Goal: Use online tool/utility: Utilize a website feature to perform a specific function

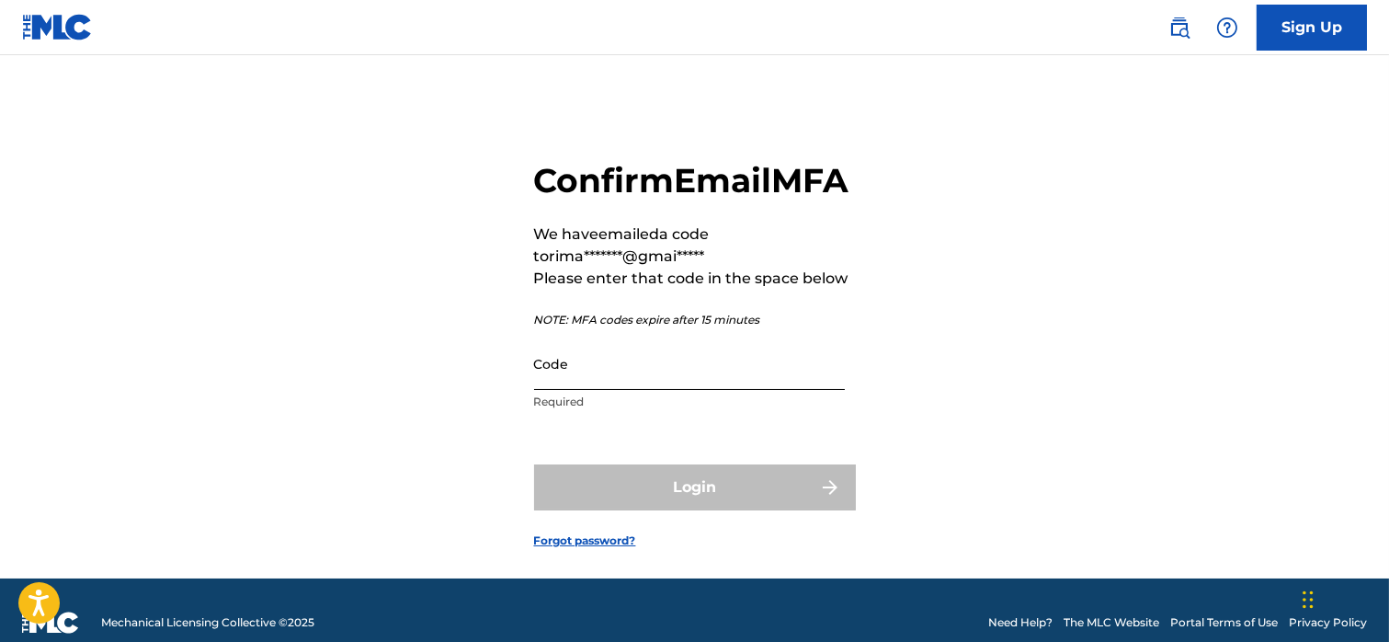
click at [589, 390] on input "Code" at bounding box center [689, 363] width 311 height 52
paste input "517383"
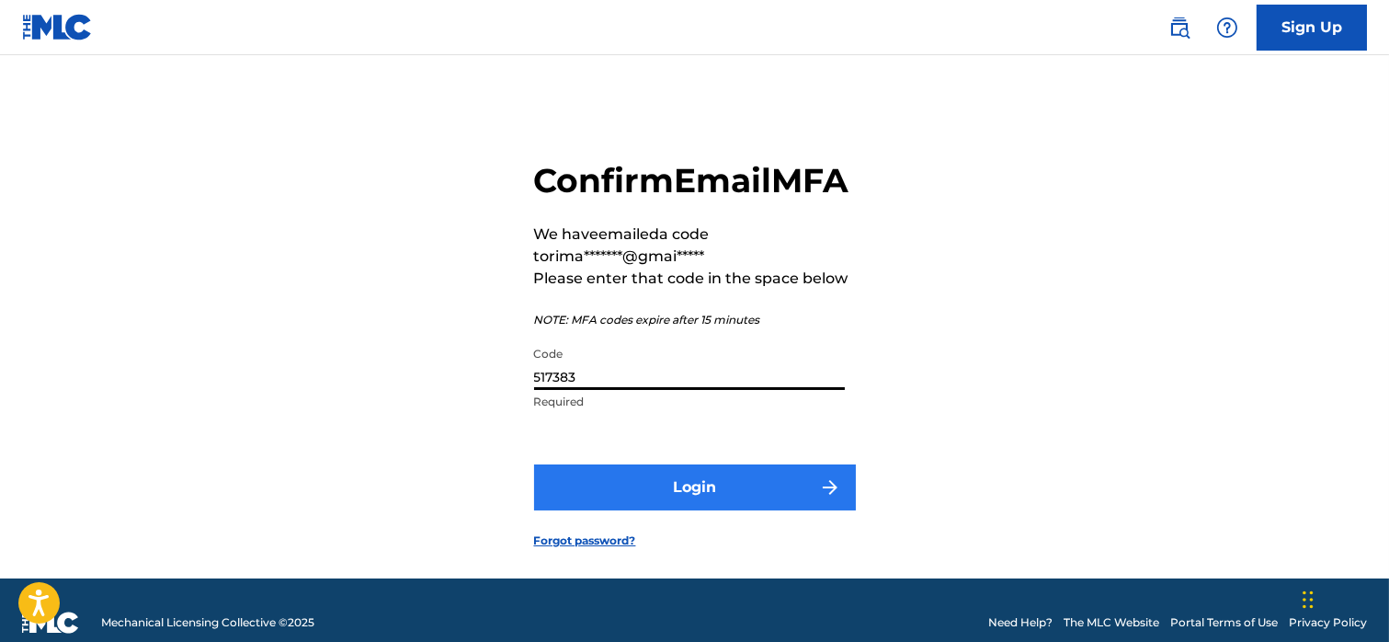
type input "517383"
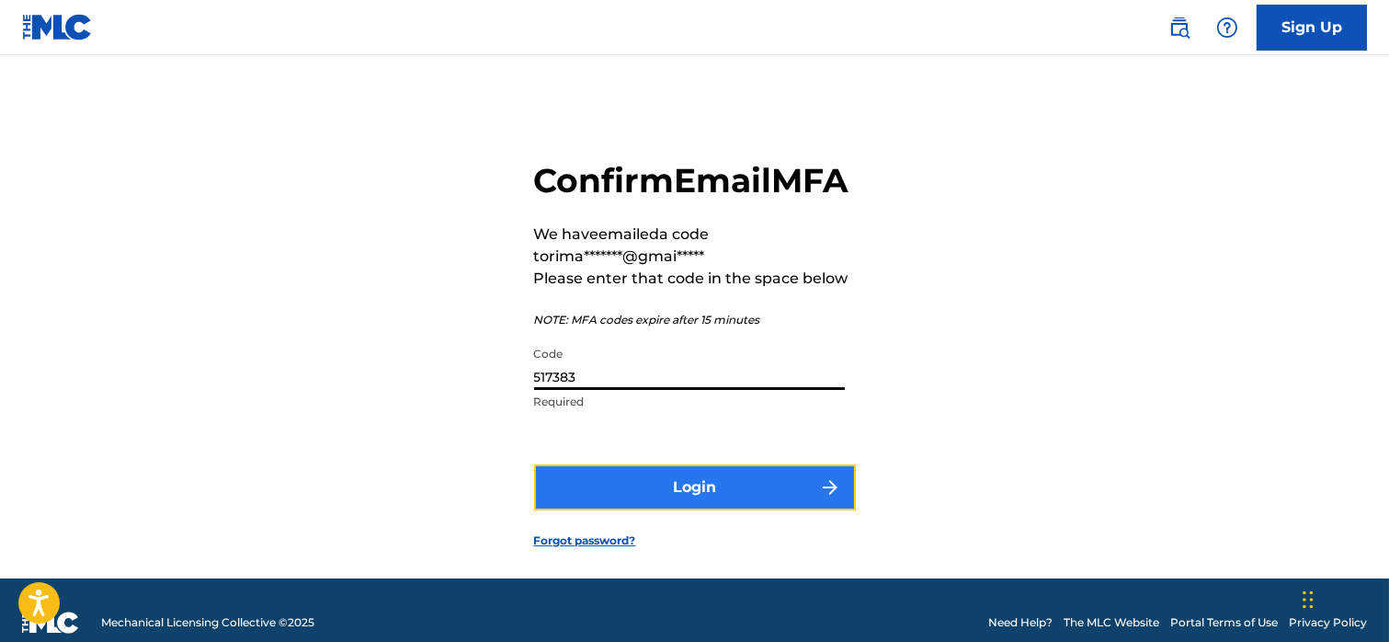
click at [635, 510] on button "Login" at bounding box center [695, 487] width 322 height 46
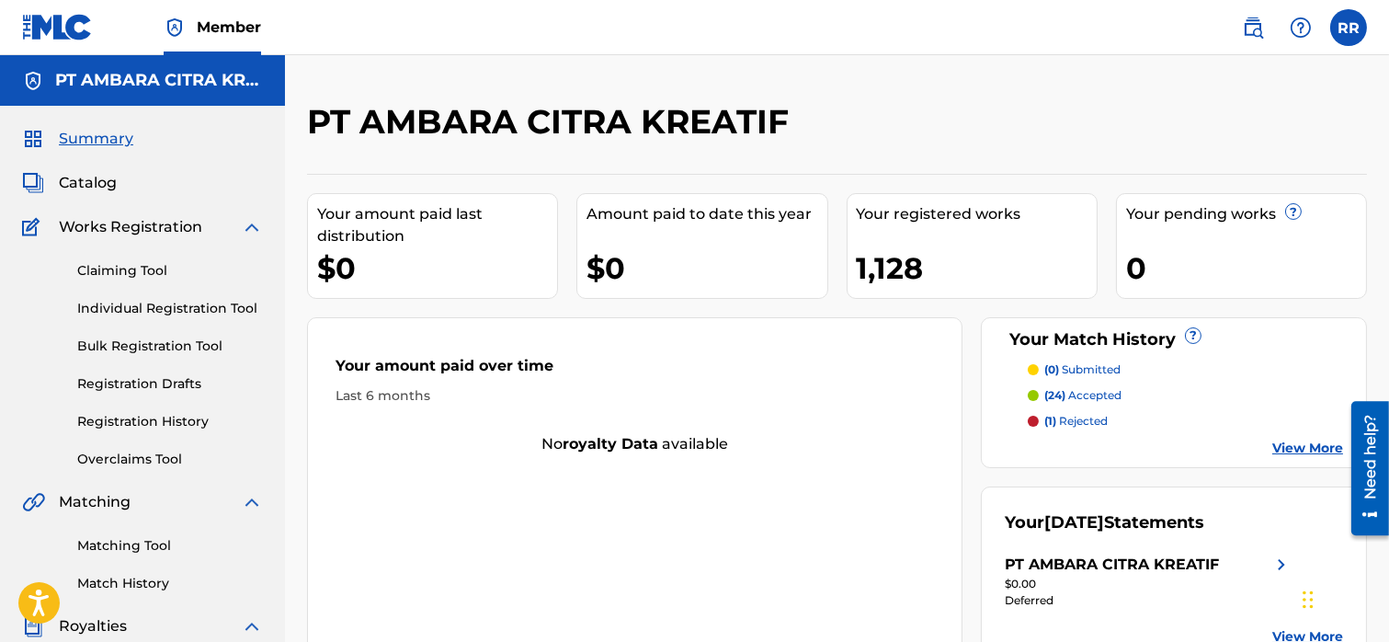
scroll to position [279, 0]
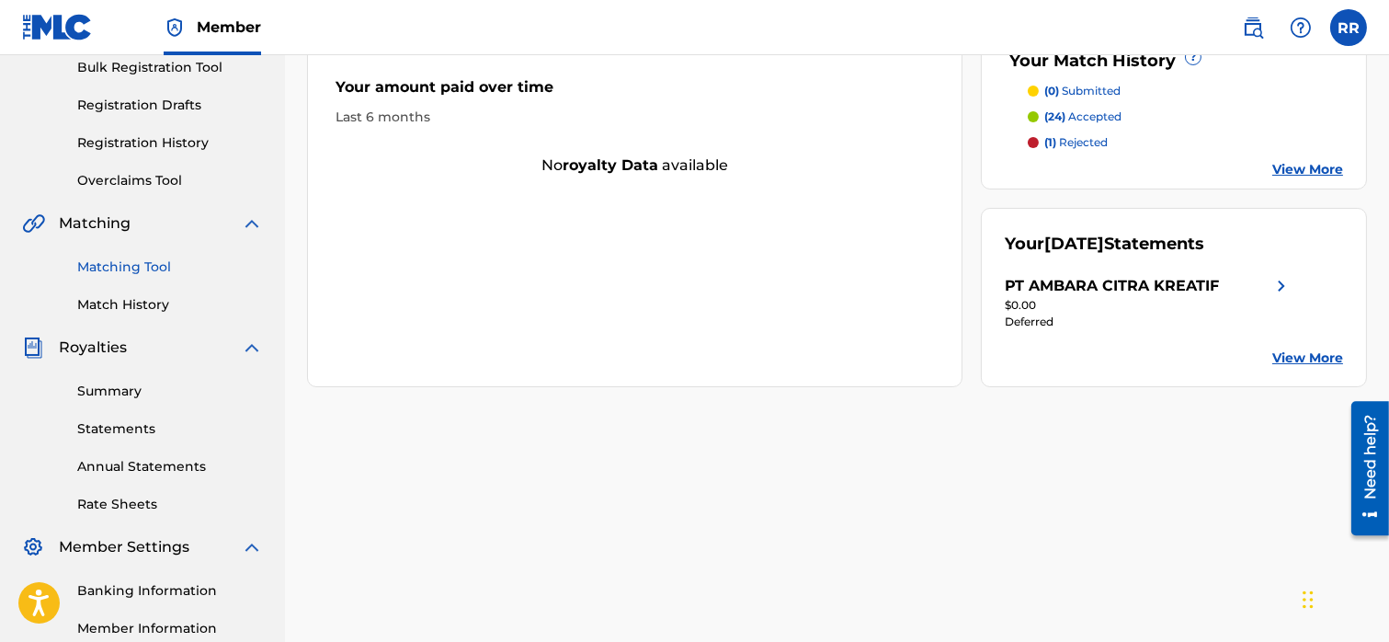
click at [126, 263] on link "Matching Tool" at bounding box center [170, 266] width 186 height 19
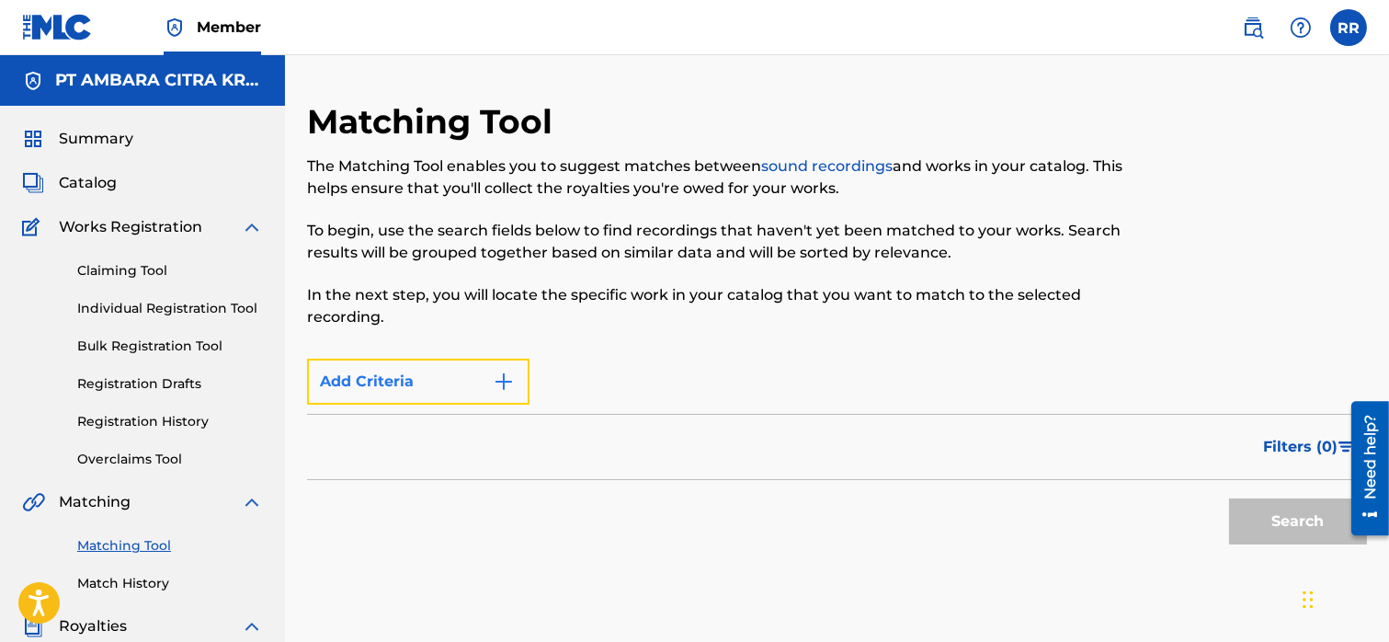
click at [476, 385] on button "Add Criteria" at bounding box center [418, 382] width 222 height 46
click at [512, 375] on img "Search Form" at bounding box center [504, 381] width 22 height 22
click at [491, 375] on div "Max Criteria Reached" at bounding box center [418, 382] width 222 height 46
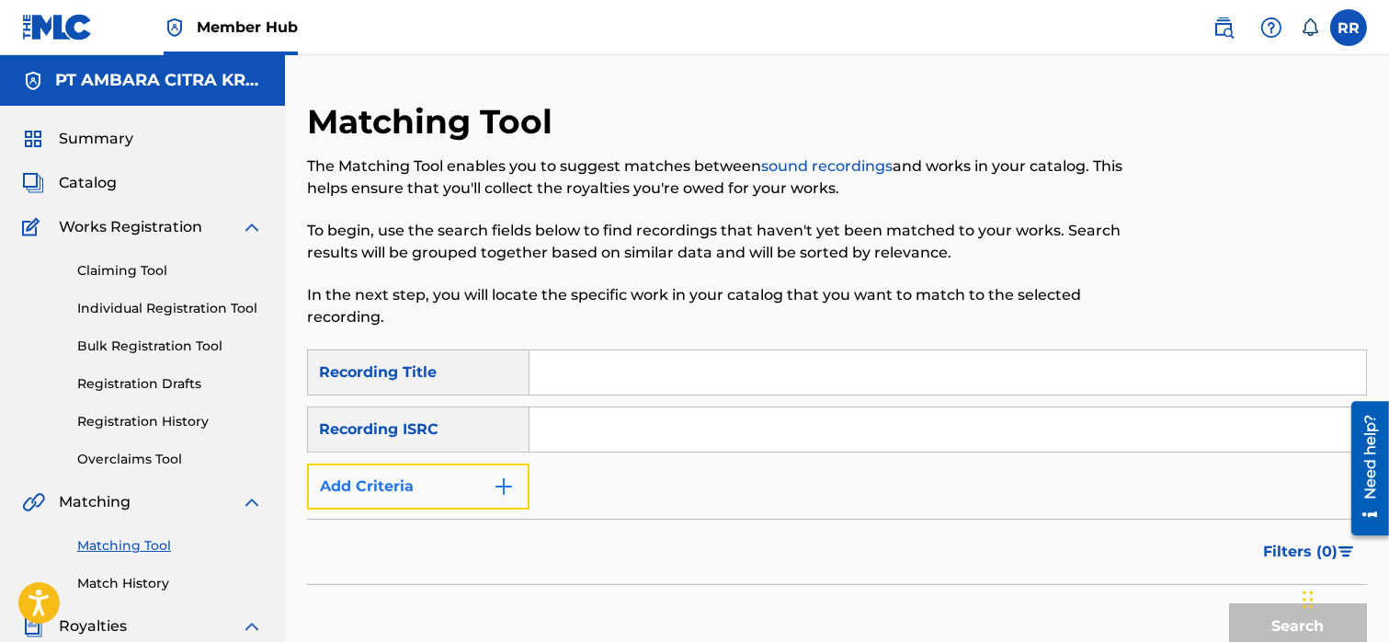
click at [496, 480] on img "Search Form" at bounding box center [504, 486] width 22 height 22
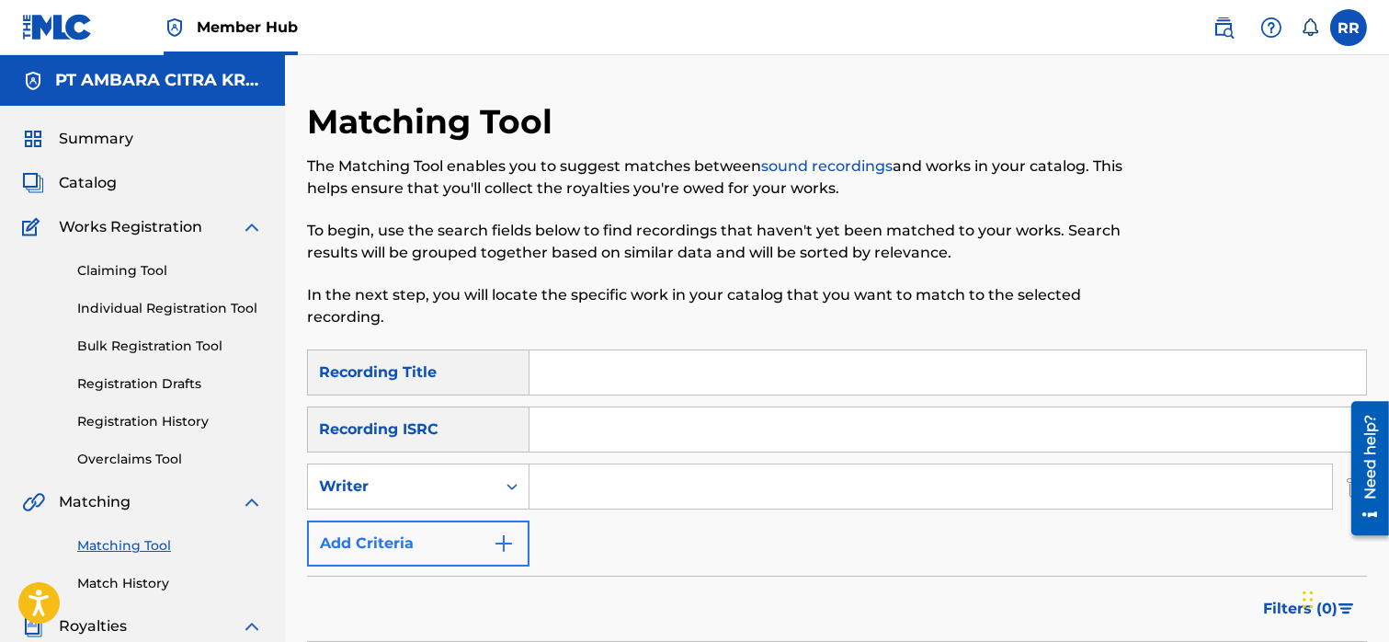
click at [496, 480] on div "Search Form" at bounding box center [511, 486] width 33 height 33
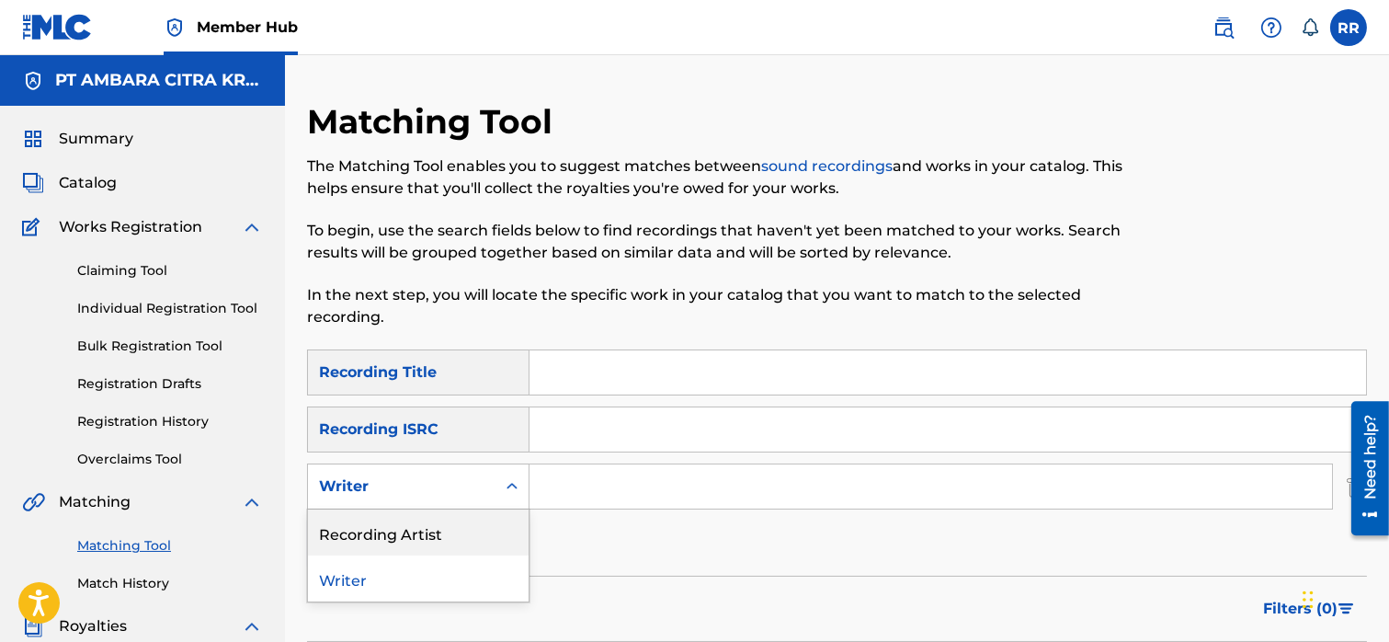
click at [660, 276] on div "The Matching Tool enables you to suggest matches between sound recordings and w…" at bounding box center [715, 241] width 816 height 173
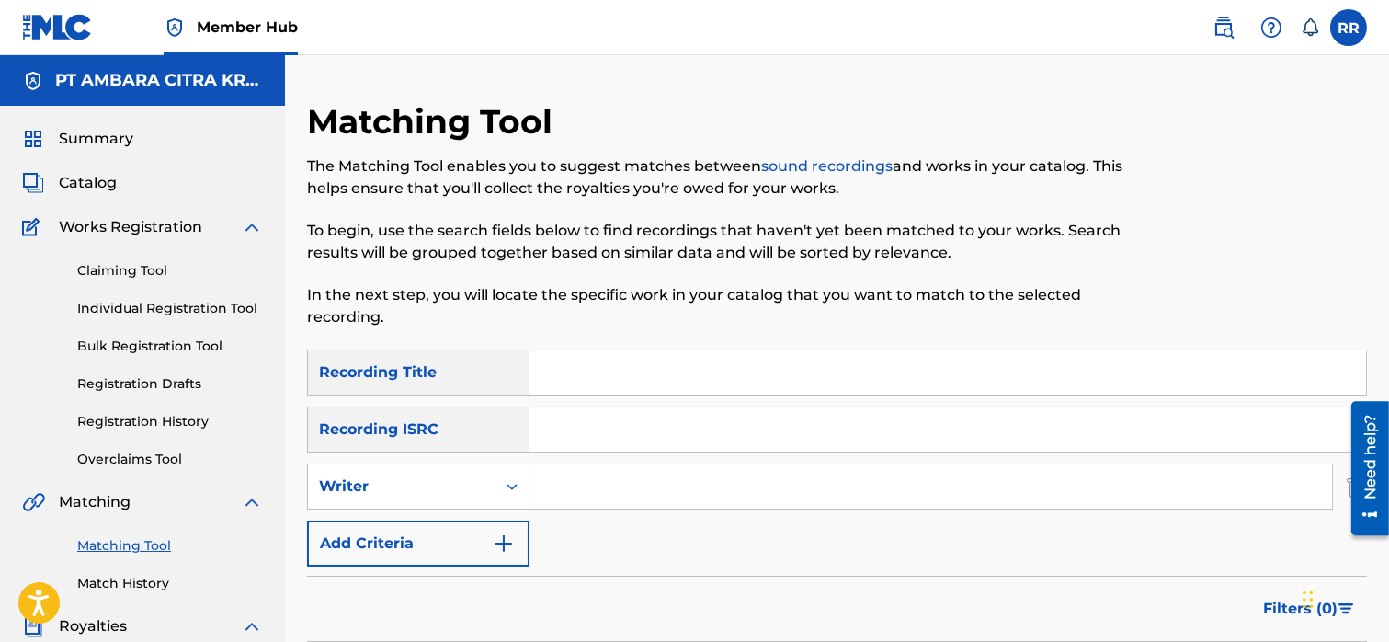
click at [592, 368] on input "Search Form" at bounding box center [947, 372] width 837 height 44
type input "GEMU FA MI RE"
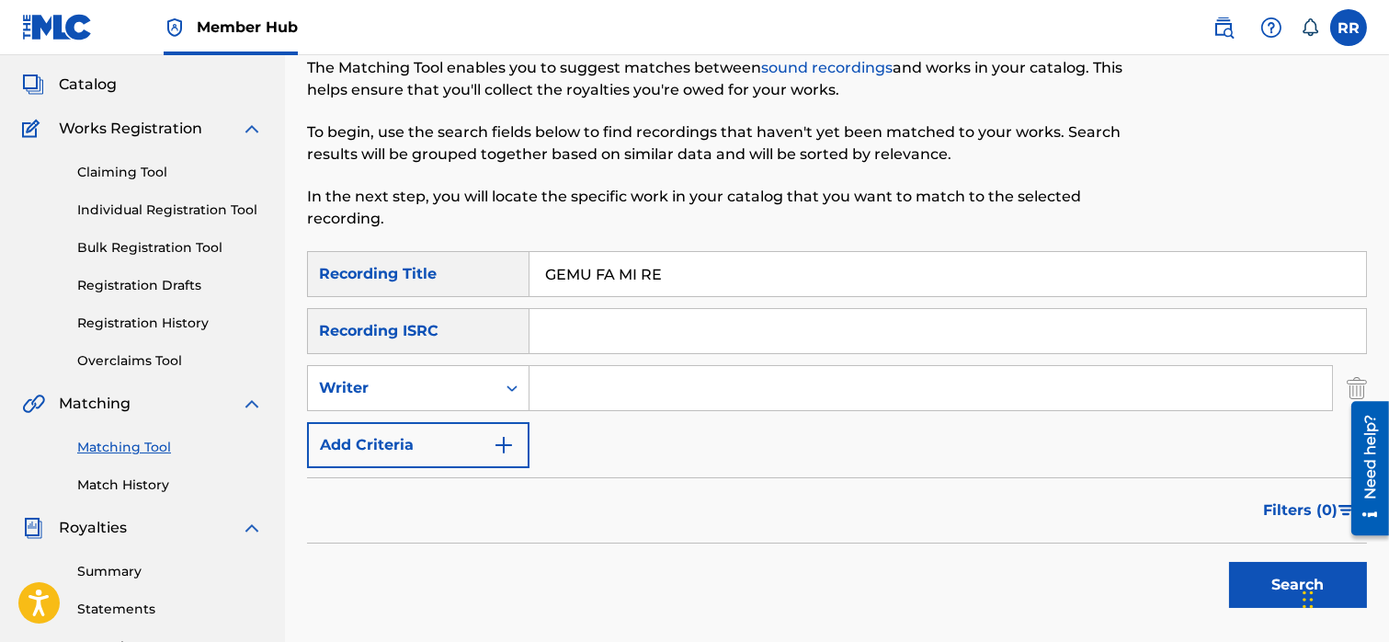
scroll to position [108, 0]
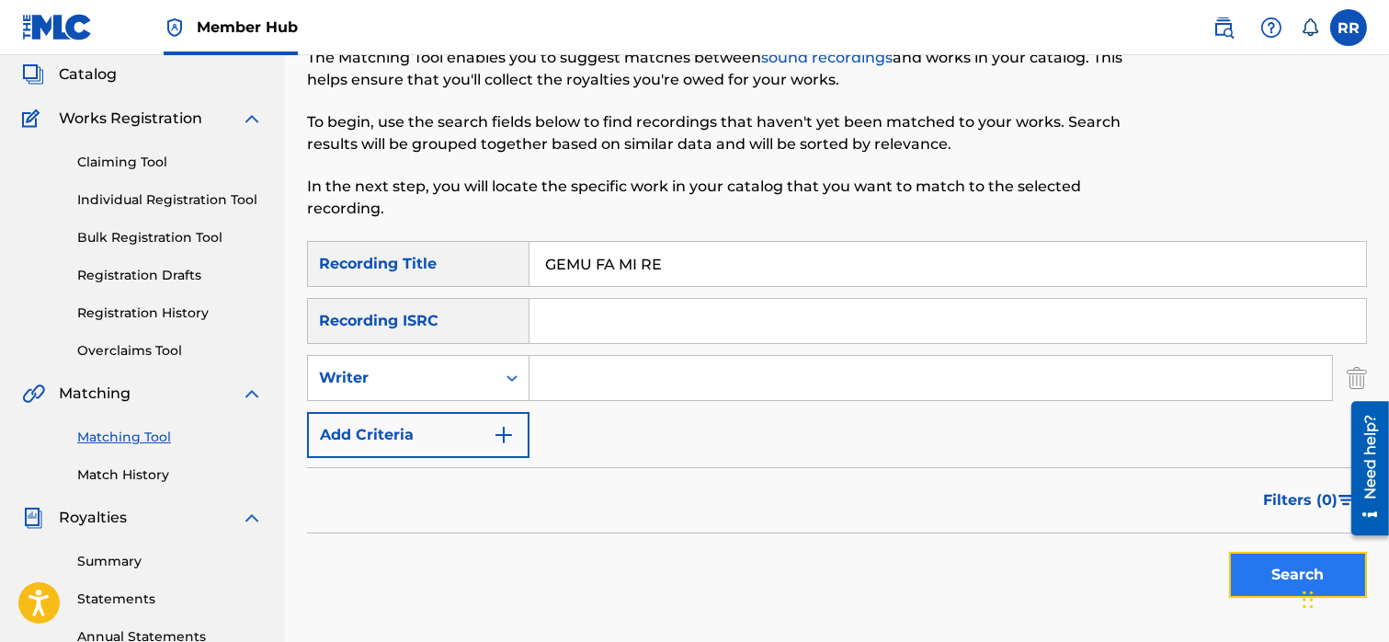
click at [1248, 564] on button "Search" at bounding box center [1298, 575] width 138 height 46
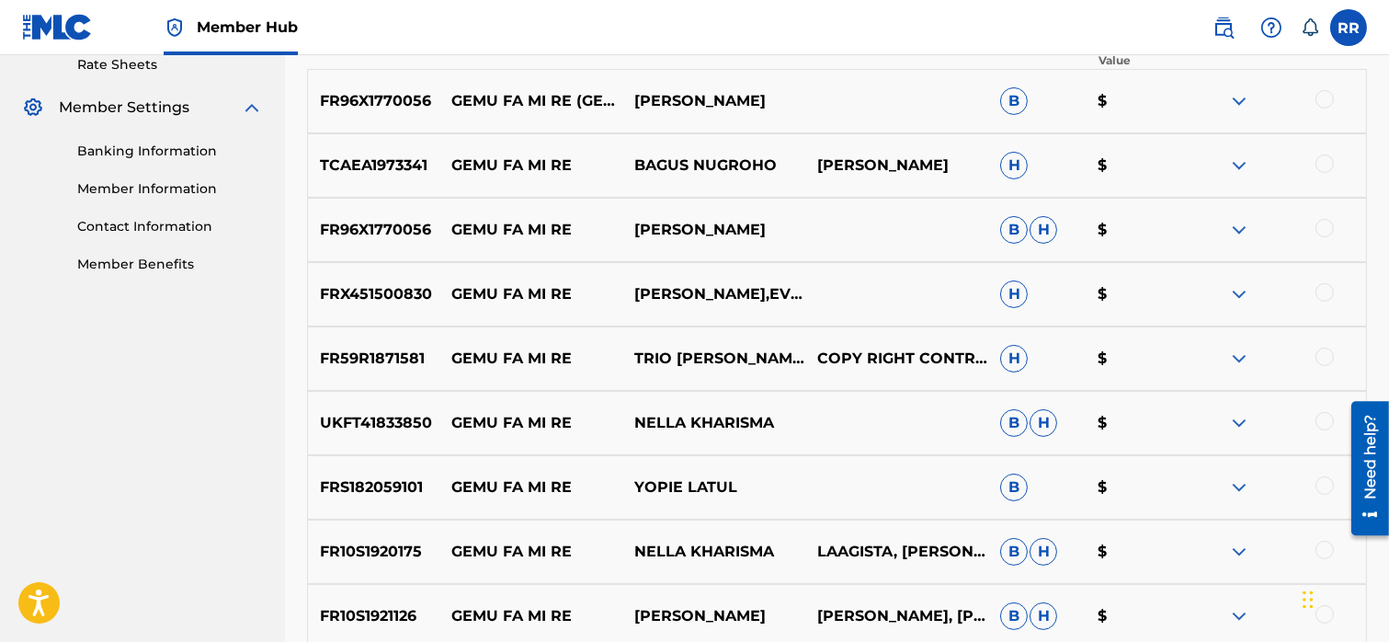
scroll to position [740, 0]
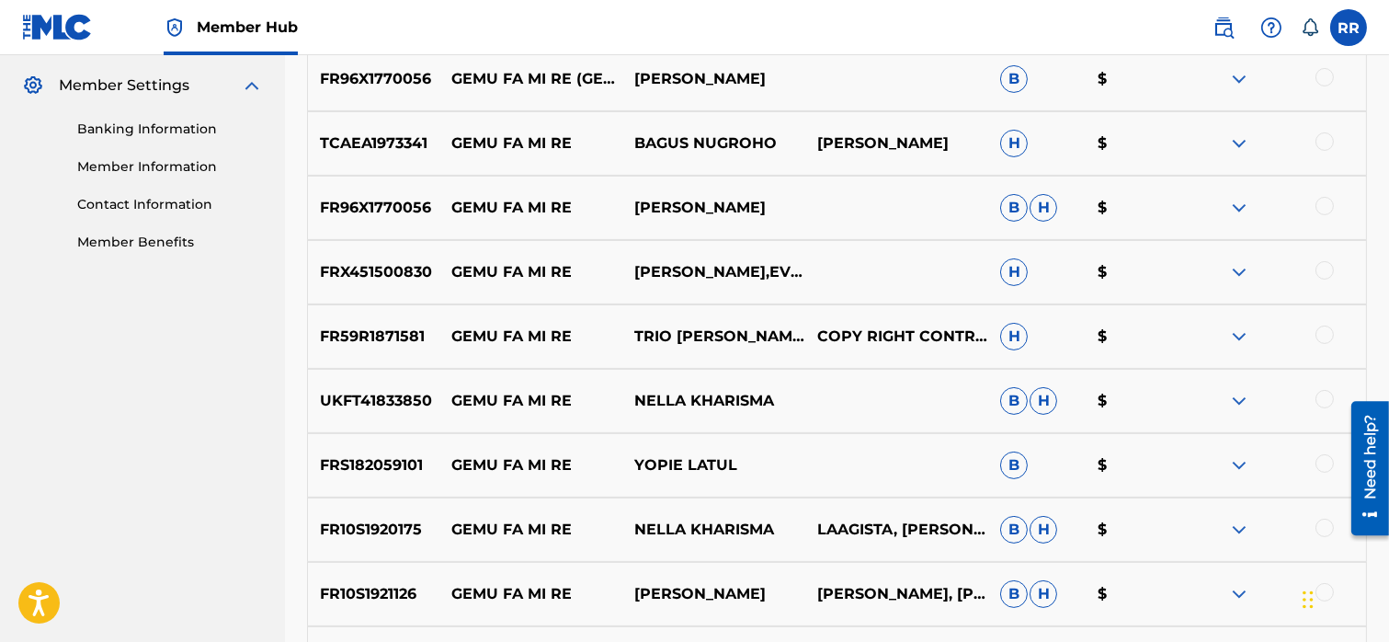
click at [1236, 399] on img at bounding box center [1239, 401] width 22 height 22
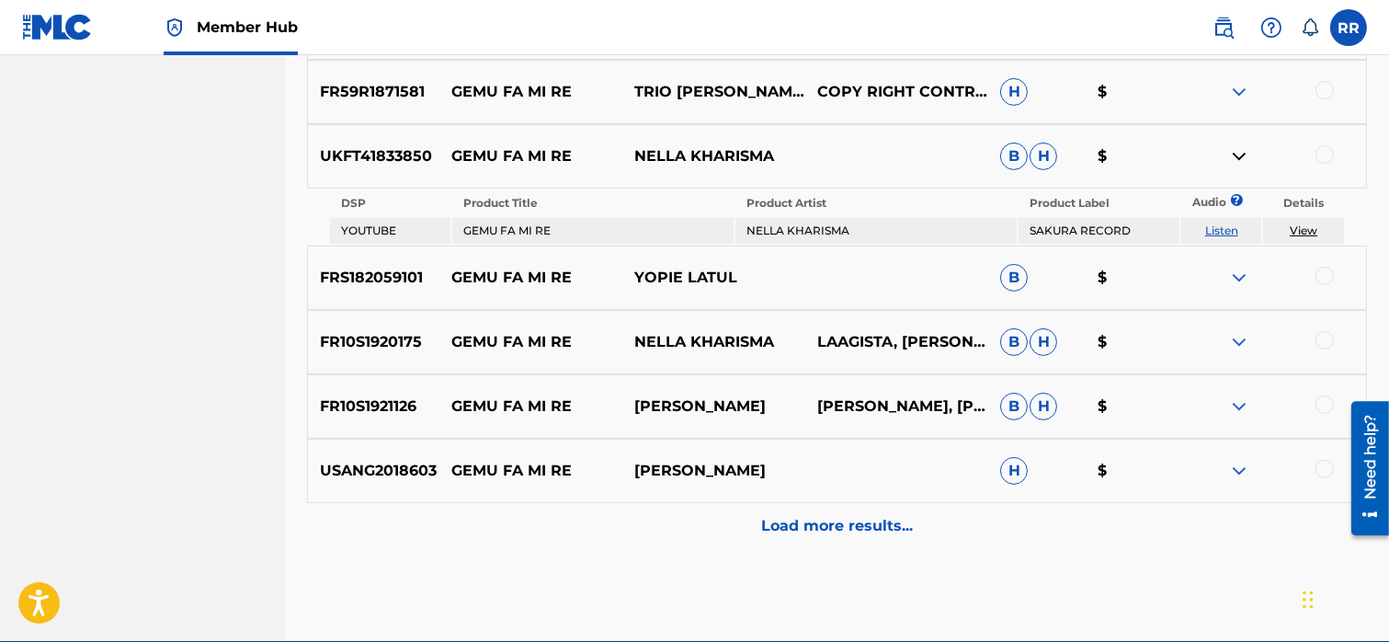
scroll to position [988, 0]
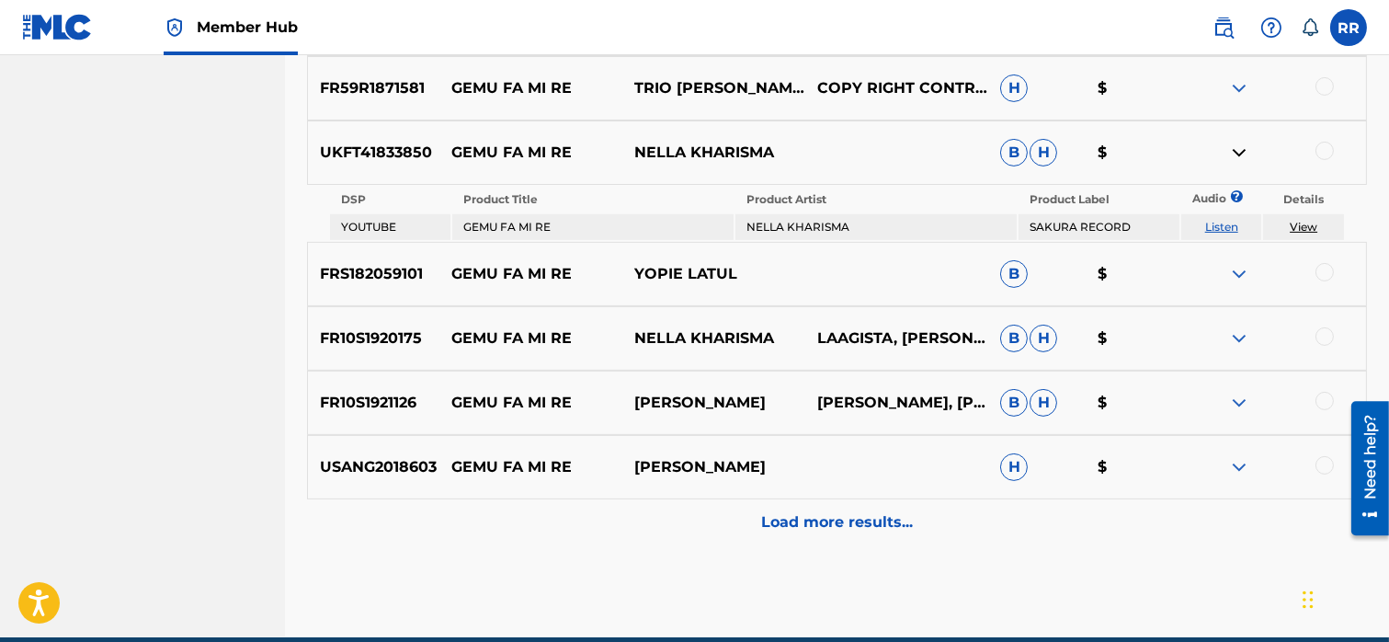
click at [1326, 146] on div at bounding box center [1324, 151] width 18 height 18
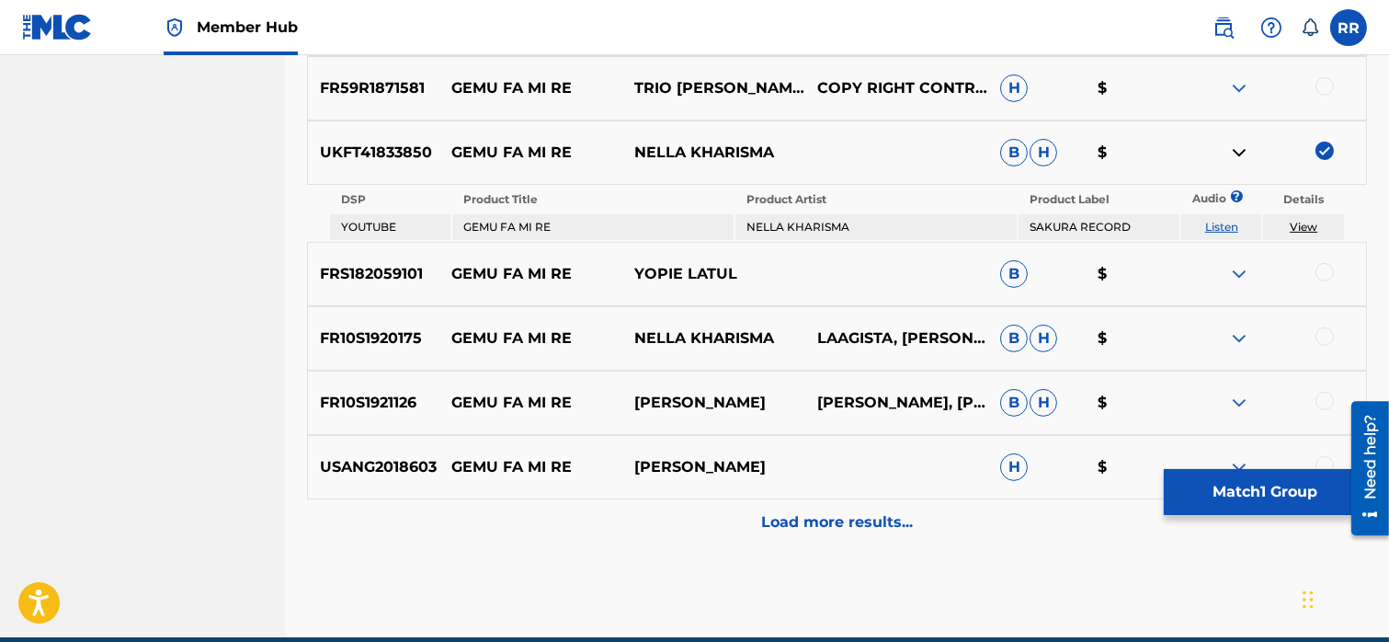
click at [1323, 149] on img at bounding box center [1324, 151] width 18 height 18
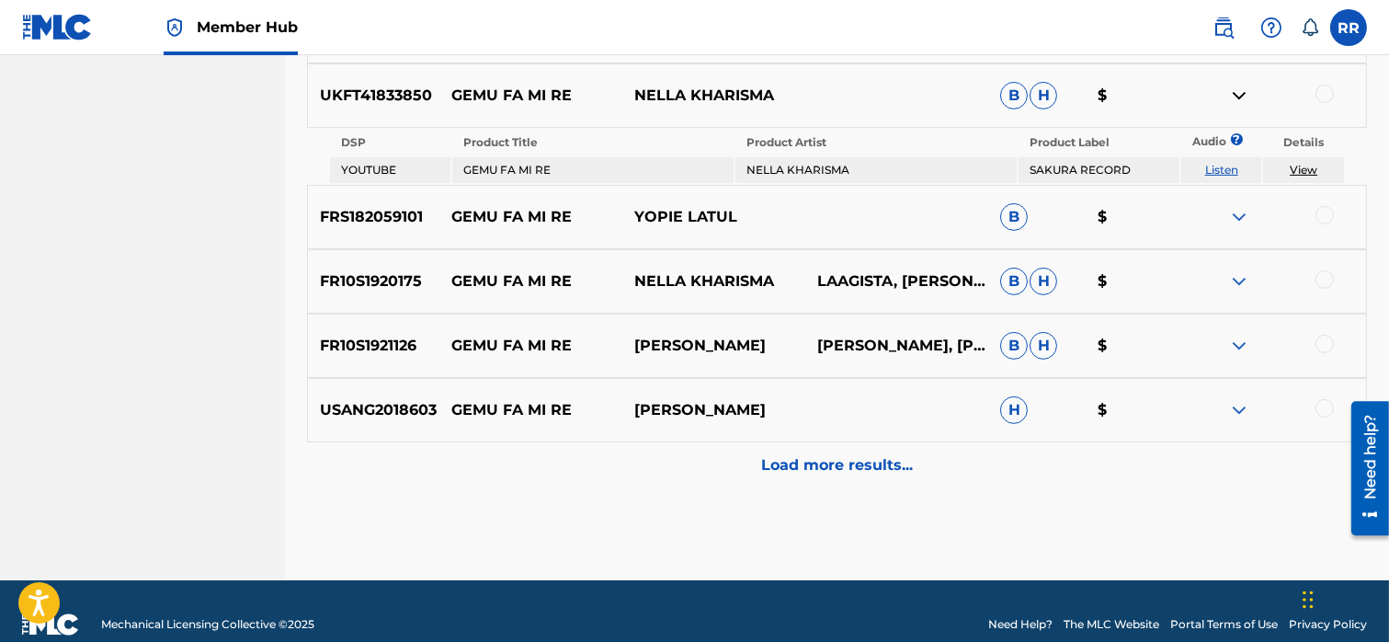
scroll to position [1068, 0]
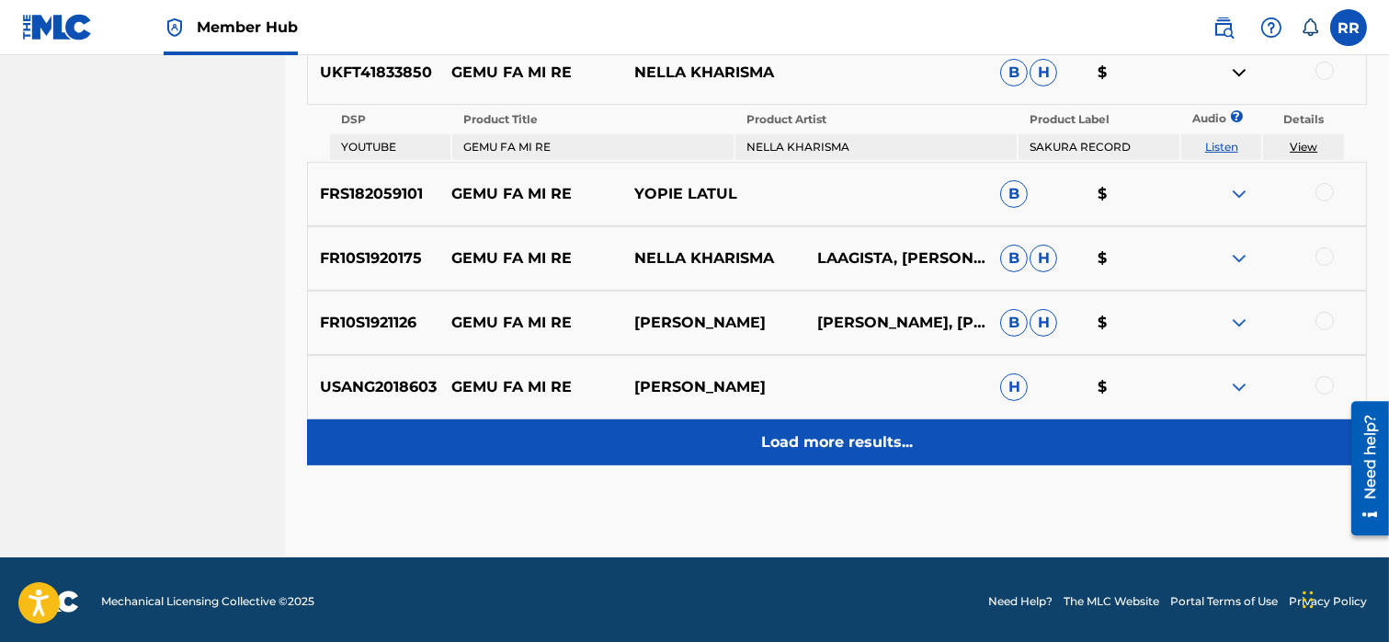
click at [778, 427] on div "Load more results..." at bounding box center [837, 442] width 1060 height 46
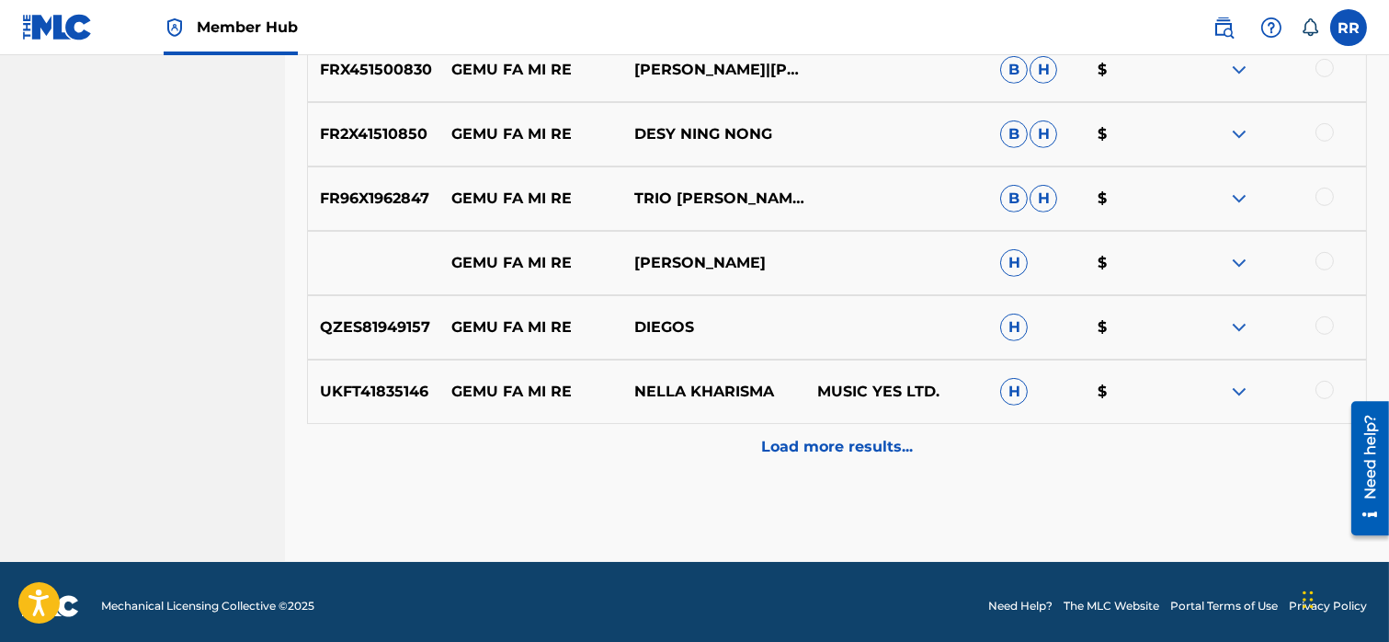
scroll to position [1657, 0]
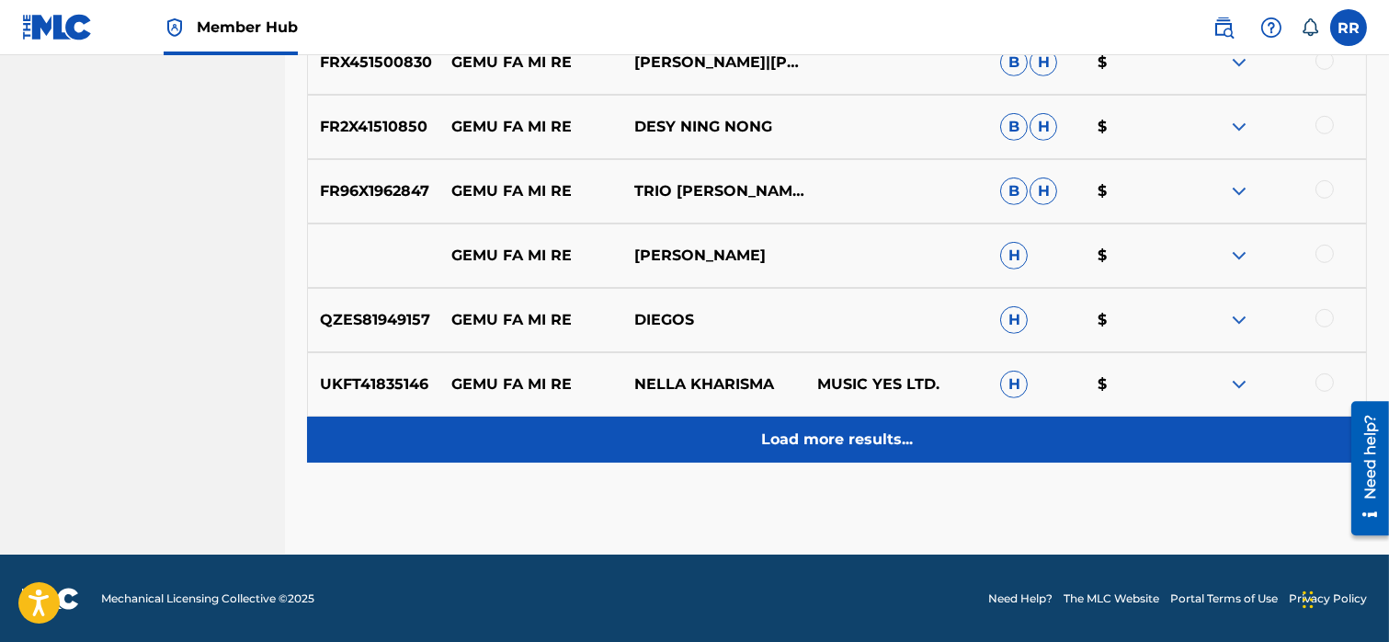
click at [833, 433] on p "Load more results..." at bounding box center [837, 439] width 152 height 22
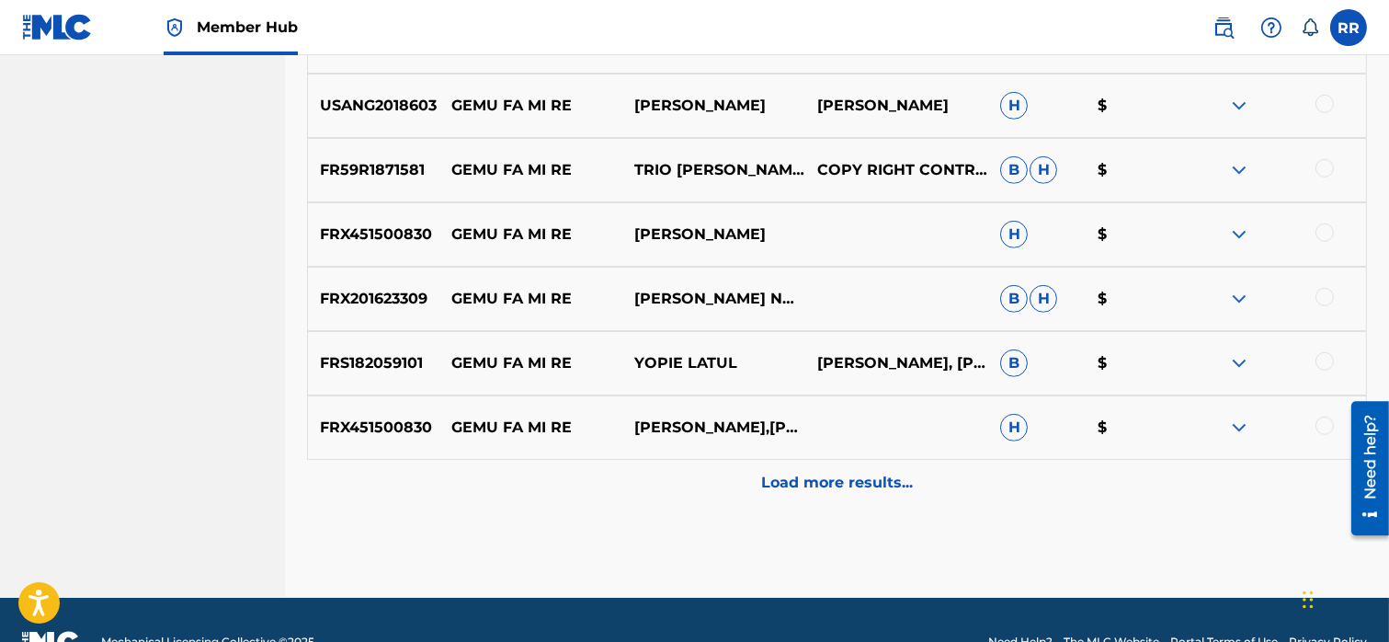
scroll to position [2301, 0]
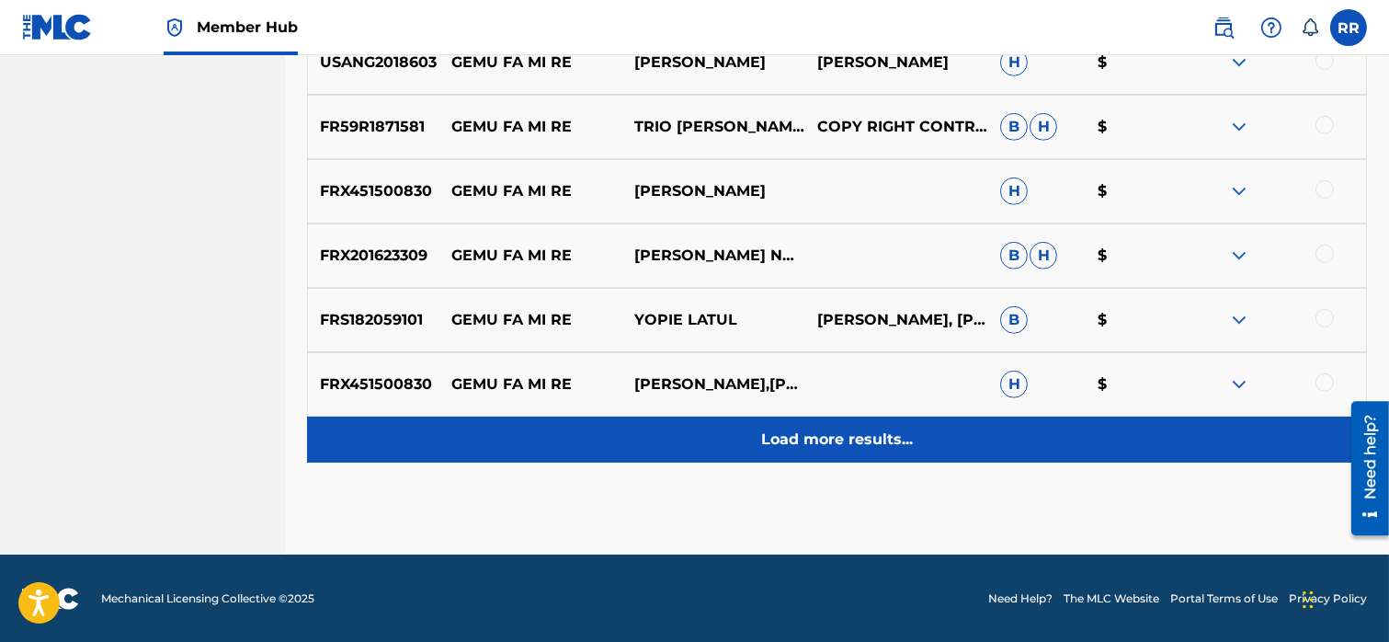
click at [822, 428] on p "Load more results..." at bounding box center [837, 439] width 152 height 22
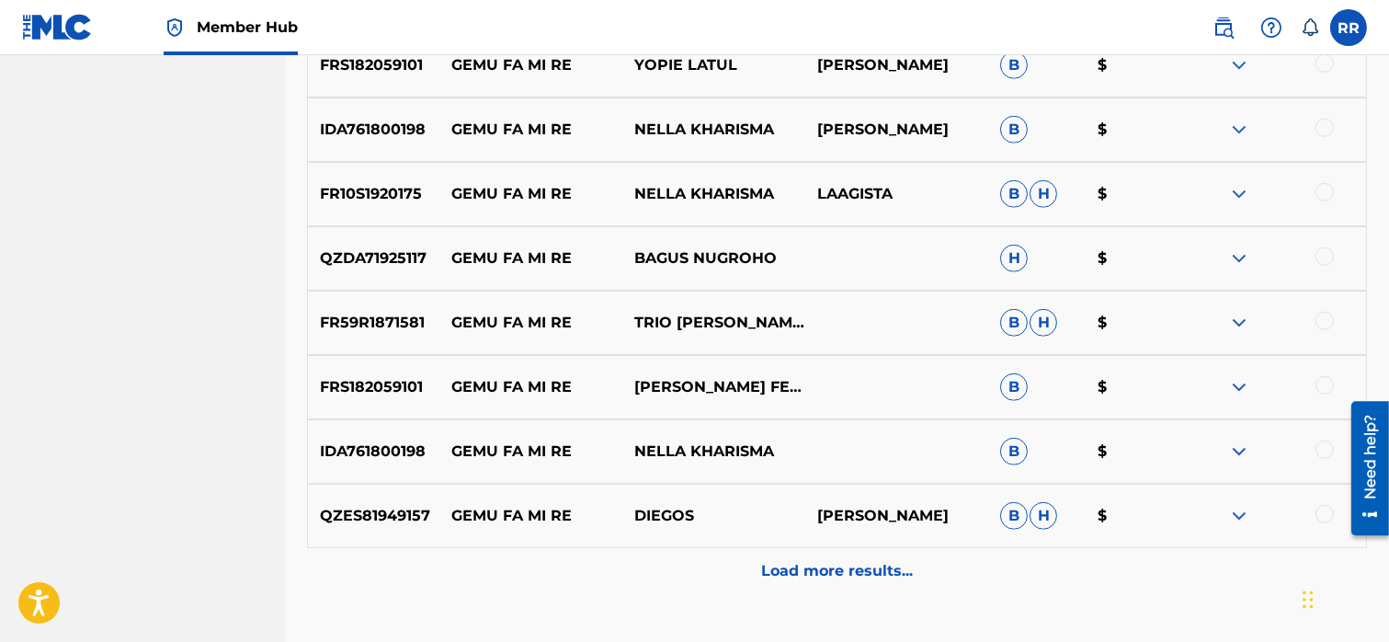
scroll to position [2944, 0]
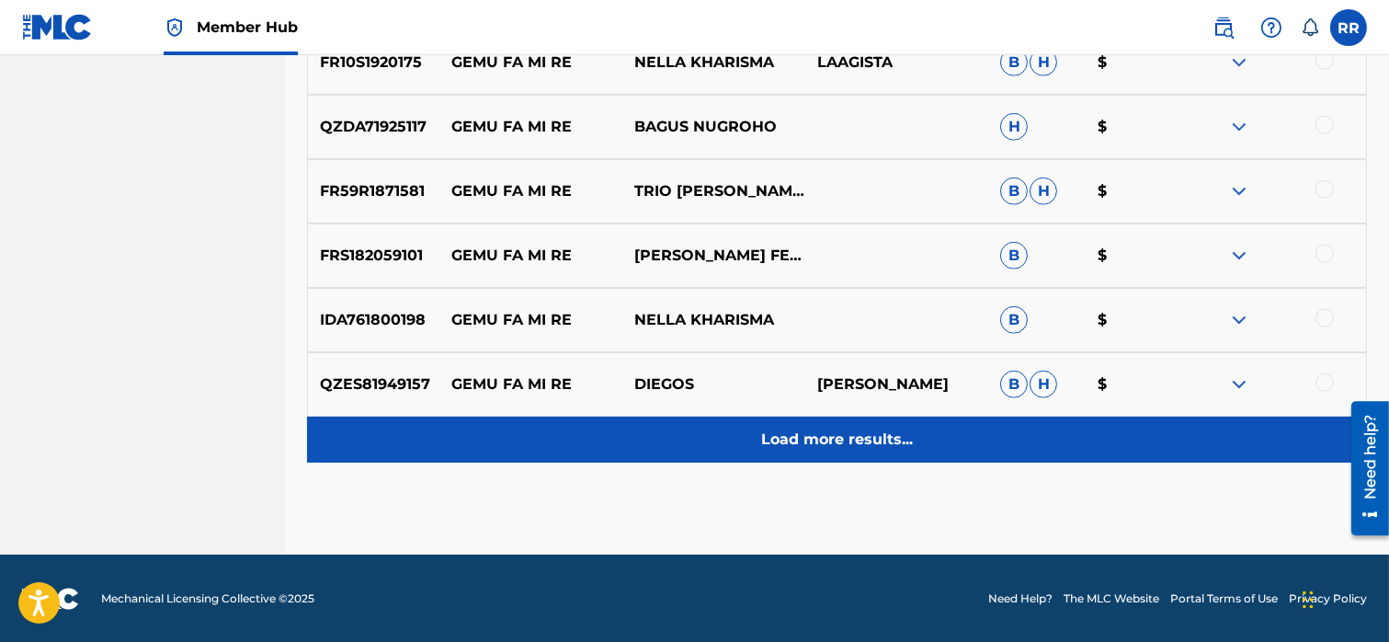
click at [779, 444] on p "Load more results..." at bounding box center [837, 439] width 152 height 22
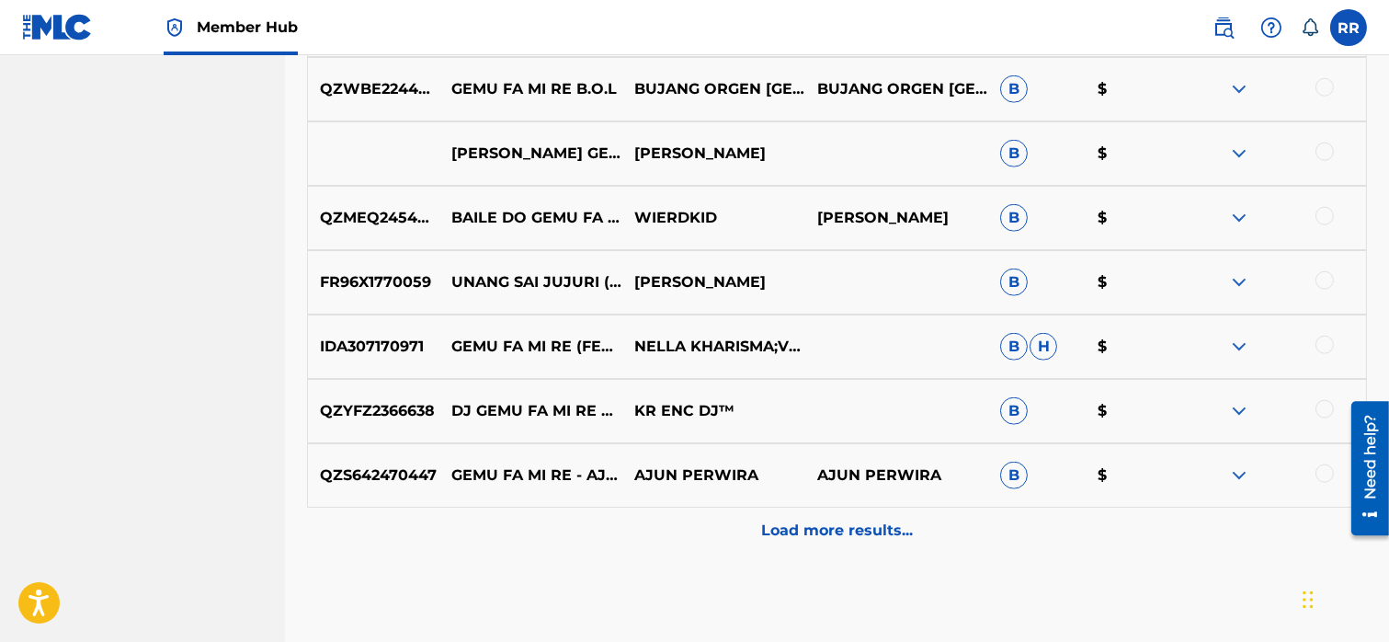
scroll to position [3588, 0]
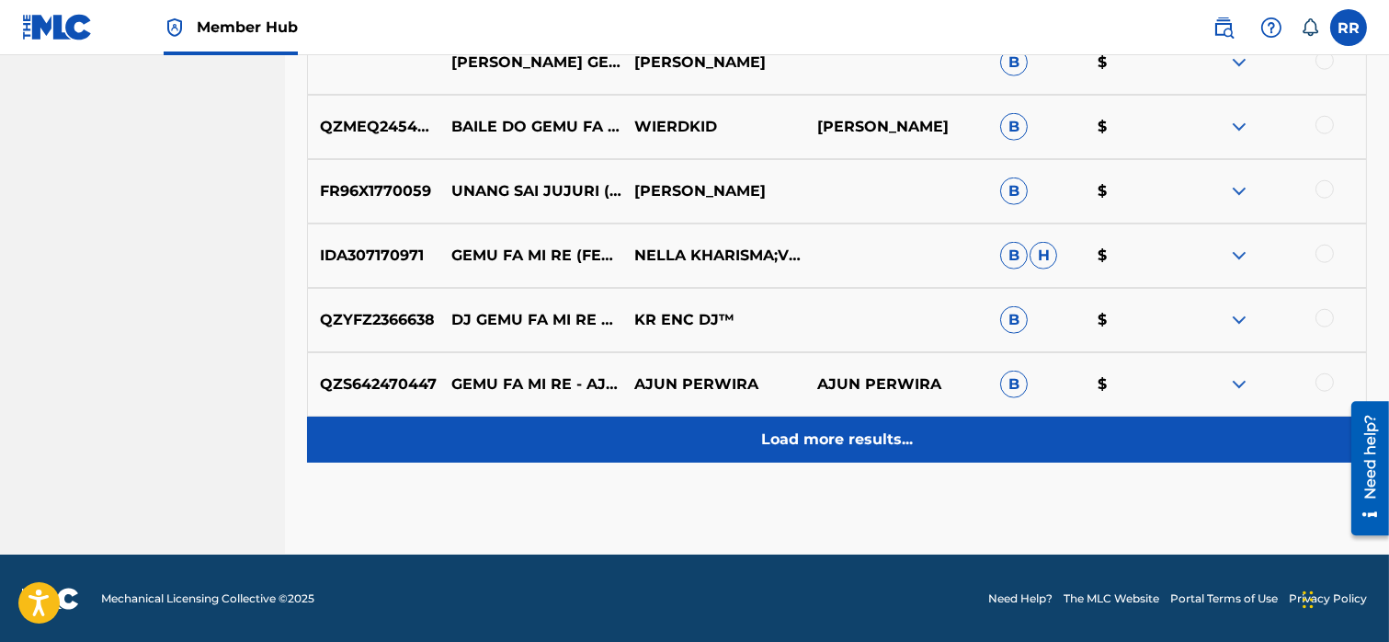
click at [762, 430] on p "Load more results..." at bounding box center [837, 439] width 152 height 22
